Goal: Task Accomplishment & Management: Manage account settings

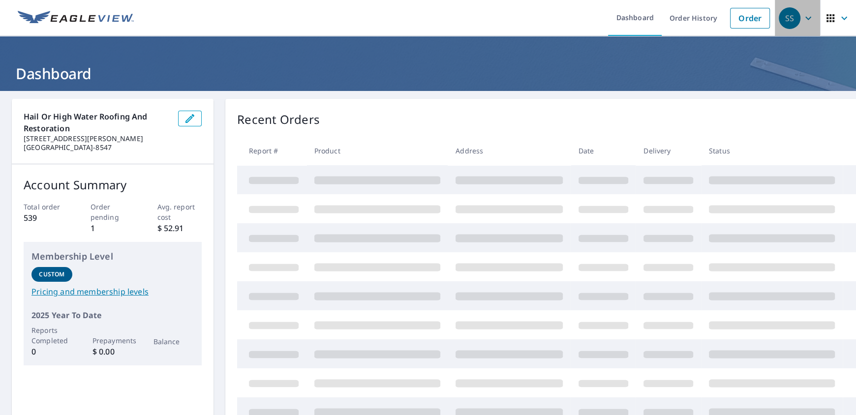
click at [784, 20] on div "SS" at bounding box center [790, 18] width 22 height 22
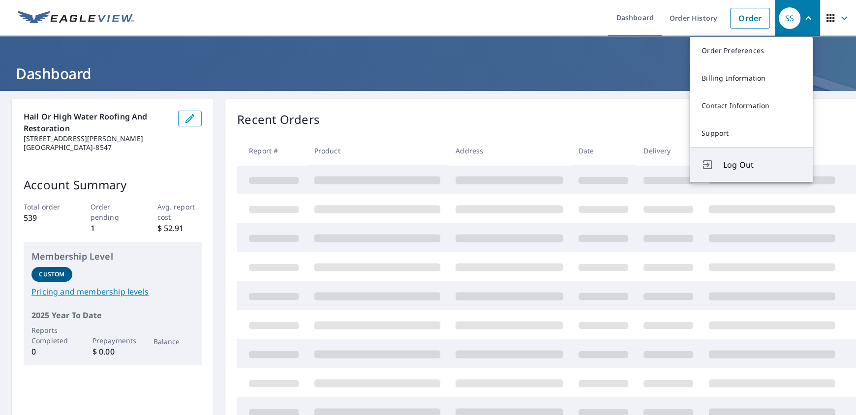
click at [742, 163] on span "Log Out" at bounding box center [763, 165] width 78 height 12
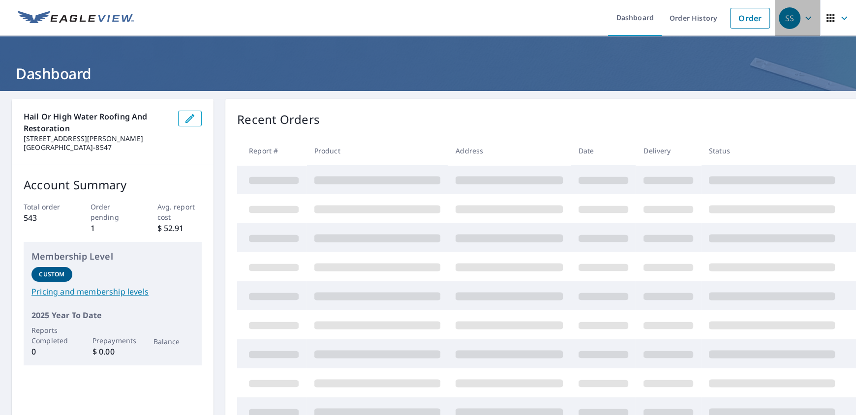
click at [803, 15] on icon "button" at bounding box center [809, 18] width 12 height 12
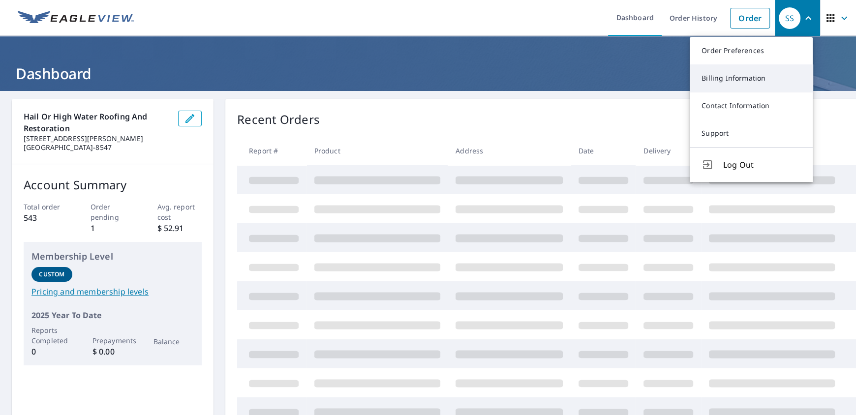
click at [757, 82] on link "Billing Information" at bounding box center [751, 78] width 123 height 28
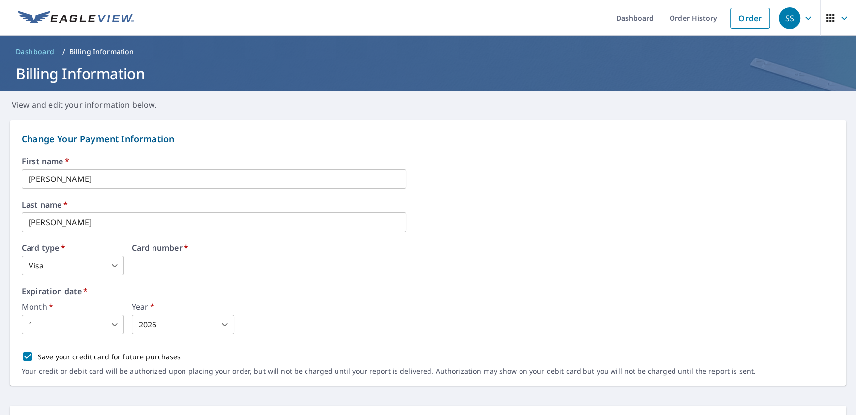
drag, startPoint x: 243, startPoint y: 262, endPoint x: 102, endPoint y: 274, distance: 141.3
click at [200, 258] on div "Card number   *" at bounding box center [269, 260] width 275 height 32
click at [181, 266] on div "Card number   *" at bounding box center [269, 260] width 275 height 32
click at [100, 270] on body "SS SS Dashboard Order History Order SS Dashboard / Billing Information Billing …" at bounding box center [428, 207] width 856 height 415
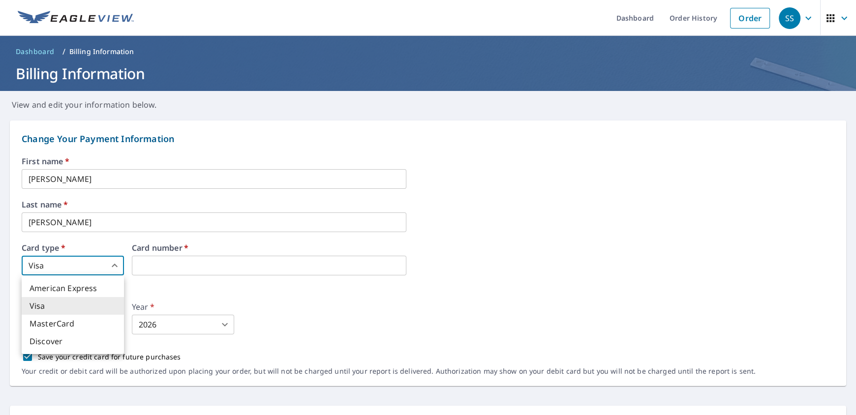
click at [77, 292] on li "American Express" at bounding box center [73, 289] width 102 height 18
type input "1"
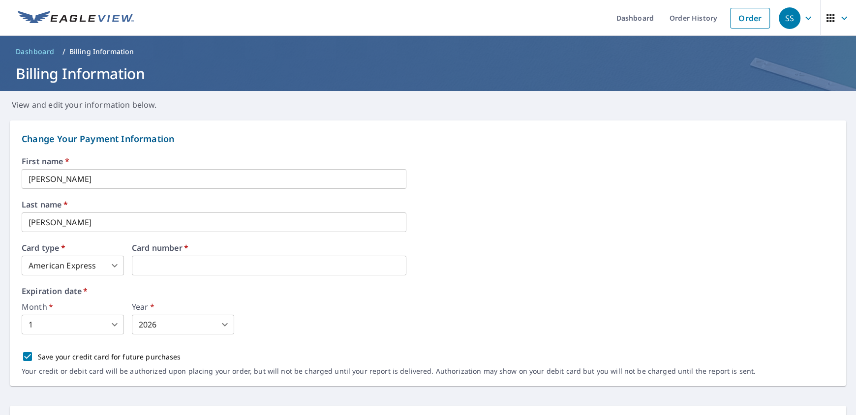
click at [514, 293] on label "Expiration date   *" at bounding box center [428, 291] width 813 height 8
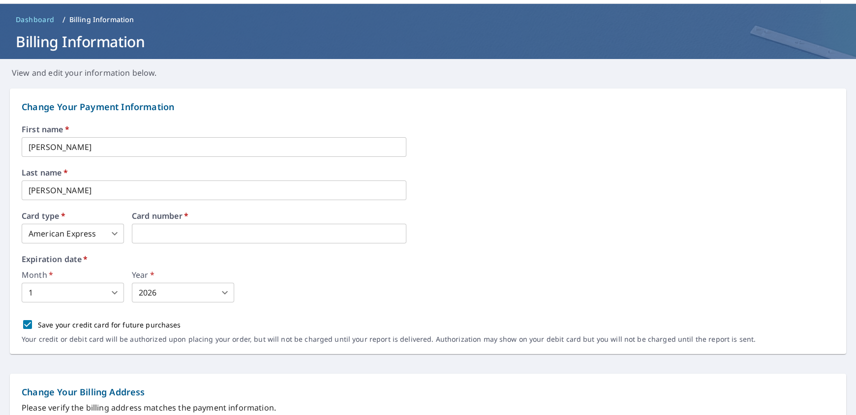
scroll to position [98, 0]
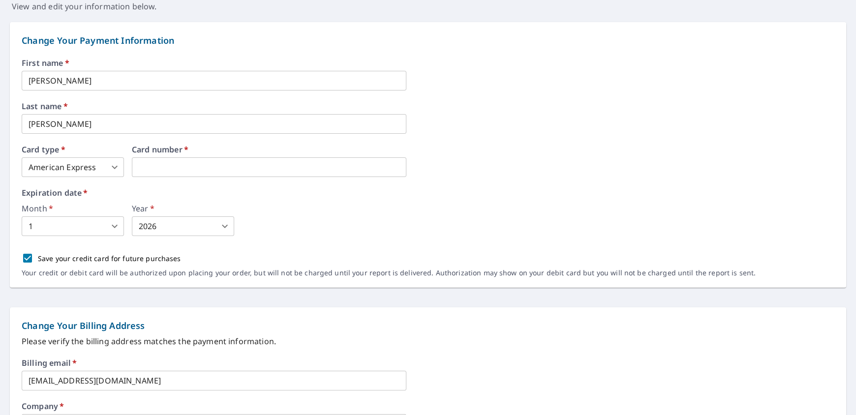
click at [114, 222] on body "SS SS Dashboard Order History Order SS Dashboard / Billing Information Billing …" at bounding box center [428, 207] width 856 height 415
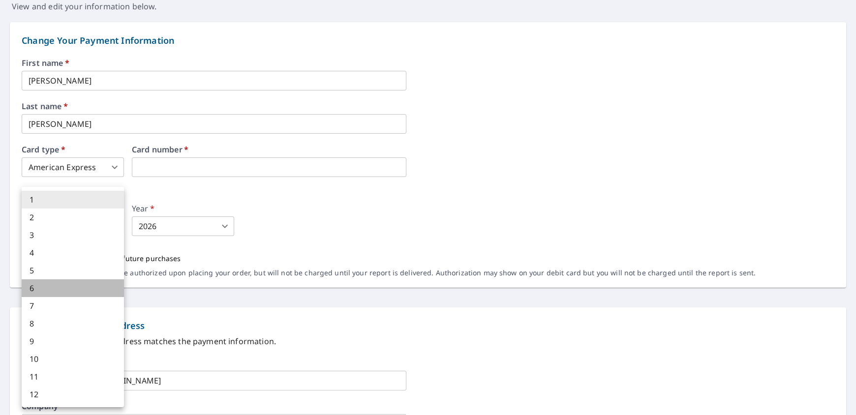
click at [66, 291] on li "6" at bounding box center [73, 289] width 102 height 18
type input "6"
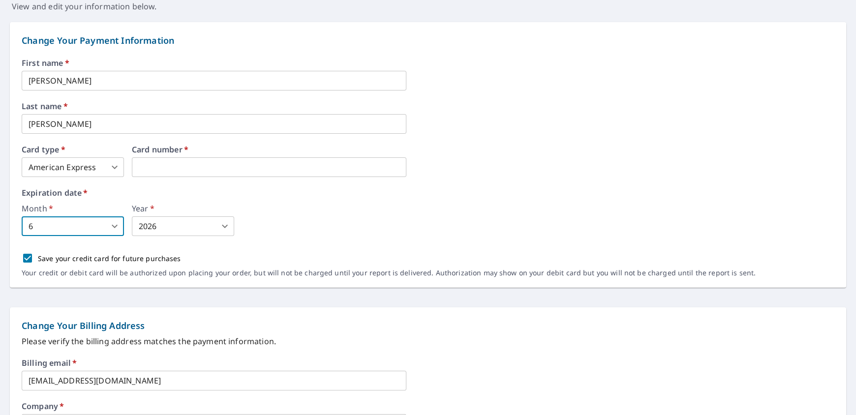
click at [175, 233] on body "SS SS Dashboard Order History Order SS Dashboard / Billing Information Billing …" at bounding box center [428, 207] width 856 height 415
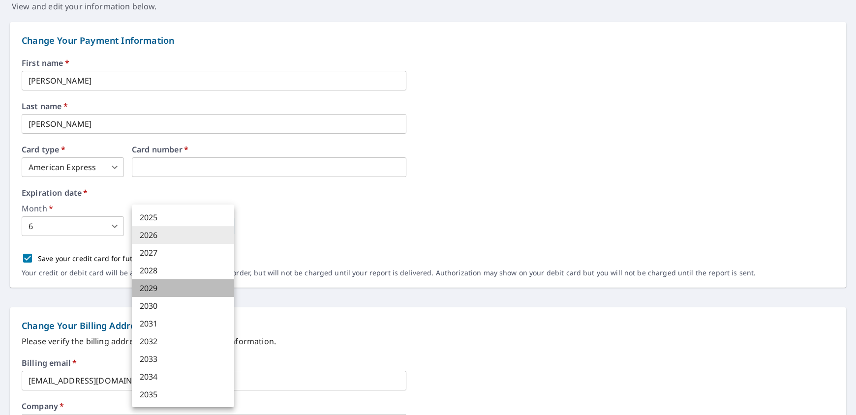
click at [165, 291] on li "2029" at bounding box center [183, 289] width 102 height 18
type input "2029"
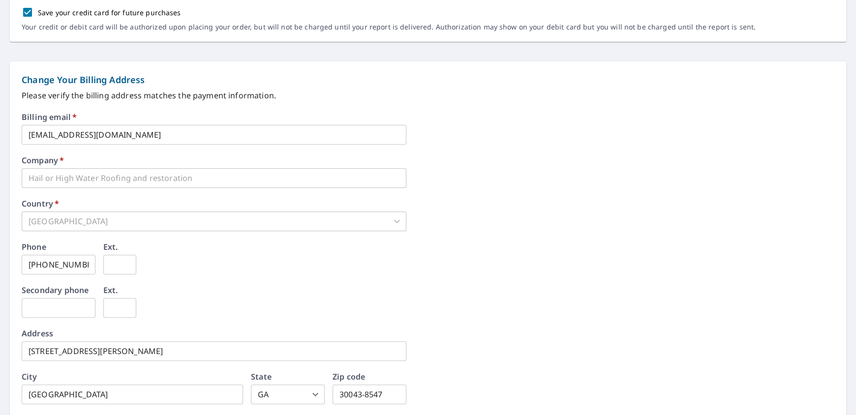
scroll to position [410, 0]
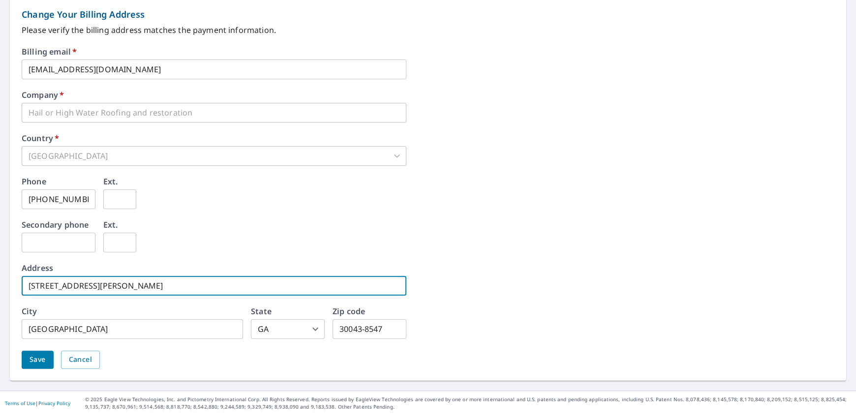
click at [0, 294] on html "SS SS Dashboard Order History Order SS Dashboard / Billing Information Billing …" at bounding box center [428, 207] width 856 height 415
click at [50, 286] on input "[STREET_ADDRESS][PERSON_NAME]" at bounding box center [214, 286] width 385 height 20
drag, startPoint x: 43, startPoint y: 288, endPoint x: 15, endPoint y: 292, distance: 27.9
click at [15, 292] on div "Change Your Billing Address Please verify the billing address matches the payme…" at bounding box center [428, 188] width 837 height 385
click at [117, 286] on input "333 Swanson Dr" at bounding box center [214, 286] width 385 height 20
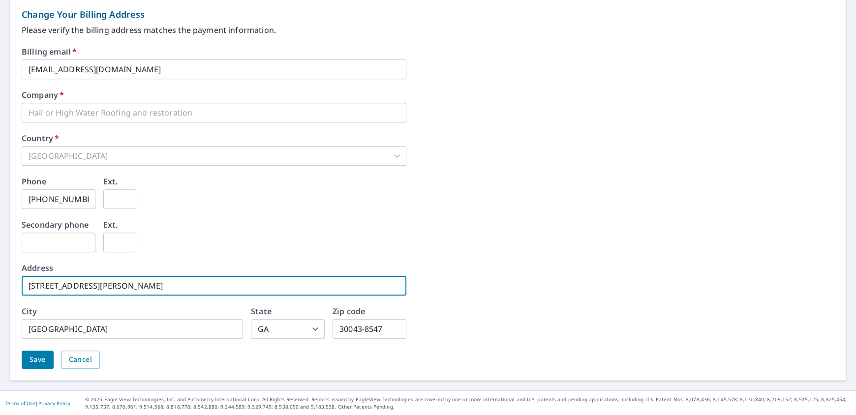
type input "333 Swanson Dr Suite 121"
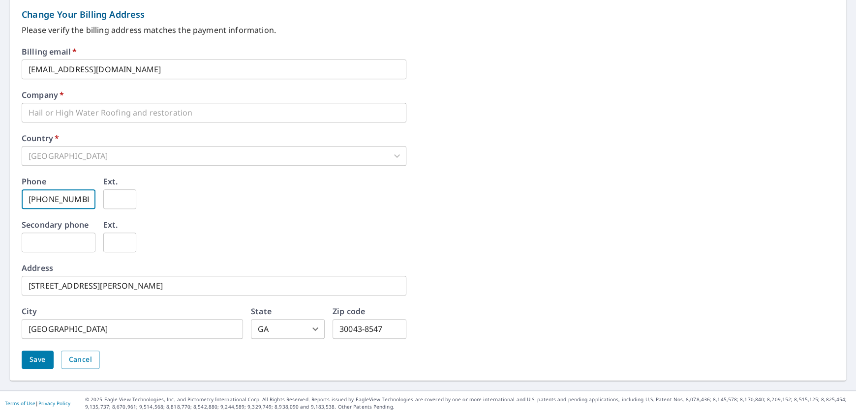
drag, startPoint x: 95, startPoint y: 203, endPoint x: -21, endPoint y: 204, distance: 115.2
click at [0, 204] on html "SS SS Dashboard Order History Order SS Dashboard / Billing Information Billing …" at bounding box center [428, 207] width 856 height 415
type input "770-299-1322"
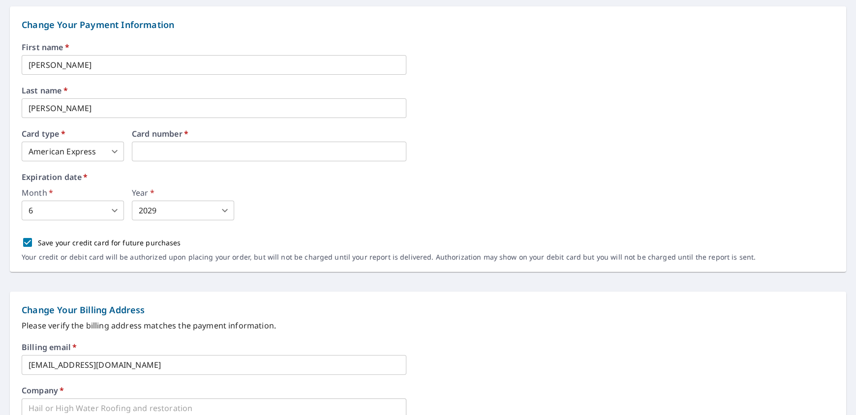
scroll to position [0, 0]
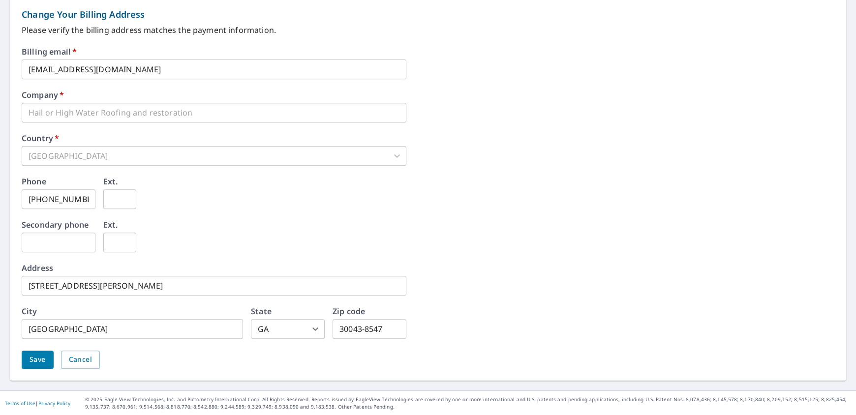
click at [34, 364] on span "Save" at bounding box center [38, 360] width 16 height 12
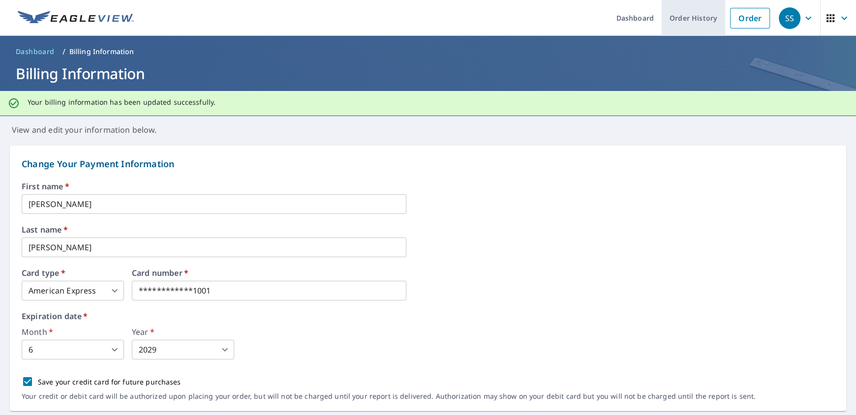
click at [694, 22] on link "Order History" at bounding box center [693, 18] width 63 height 36
